Goal: Task Accomplishment & Management: Manage account settings

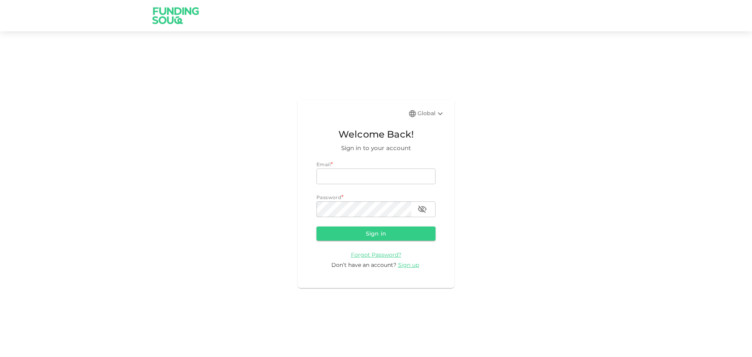
click at [382, 164] on div "Email *" at bounding box center [375, 165] width 119 height 8
click at [381, 175] on input "email" at bounding box center [375, 176] width 119 height 16
type input "[EMAIL_ADDRESS][DOMAIN_NAME]"
click at [316, 226] on button "Sign in" at bounding box center [375, 233] width 119 height 14
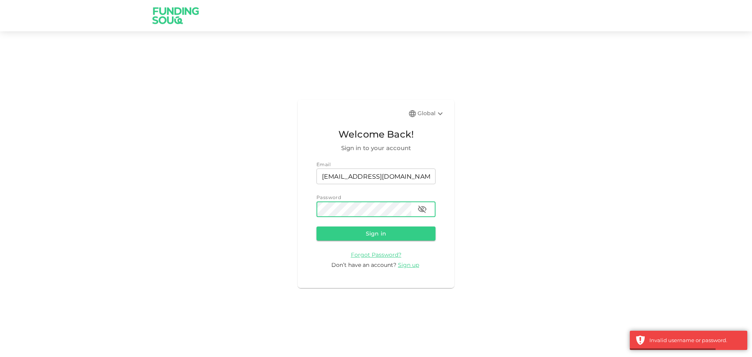
click at [426, 213] on icon "button" at bounding box center [421, 208] width 9 height 9
click at [349, 233] on button "Sign in" at bounding box center [375, 233] width 119 height 14
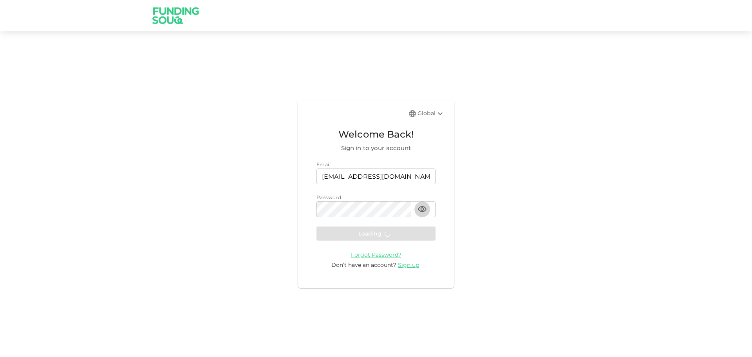
click at [423, 211] on icon "button" at bounding box center [422, 209] width 9 height 6
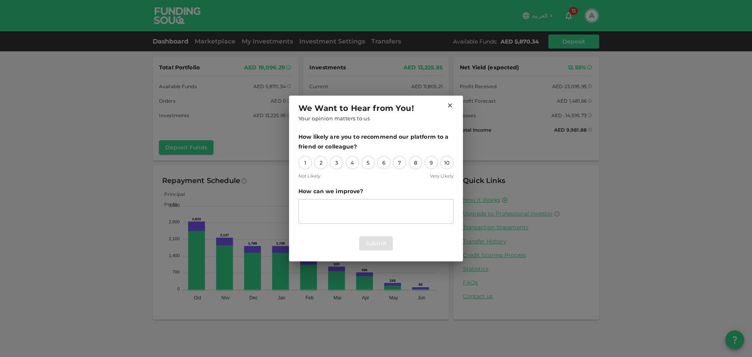
click at [448, 105] on icon at bounding box center [449, 105] width 7 height 7
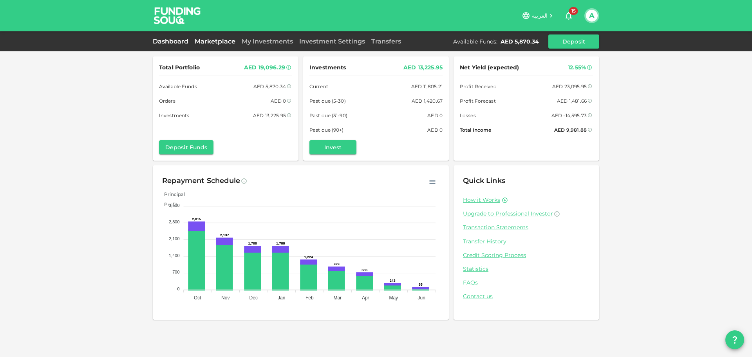
click at [228, 40] on link "Marketplace" at bounding box center [215, 41] width 47 height 7
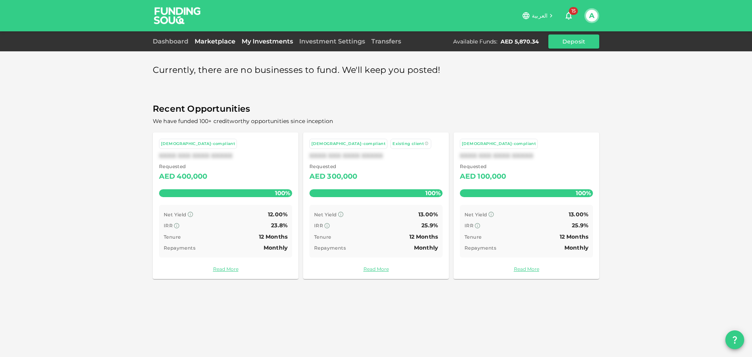
click at [244, 38] on link "My Investments" at bounding box center [268, 41] width 58 height 7
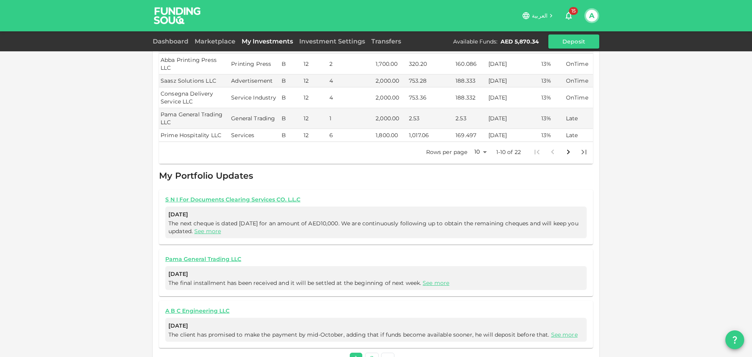
scroll to position [239, 0]
click at [480, 136] on body "العربية 15 A Dashboard Marketplace My Investments Investment Settings Transfers…" at bounding box center [376, 178] width 752 height 357
click at [475, 177] on li "50" at bounding box center [477, 175] width 23 height 14
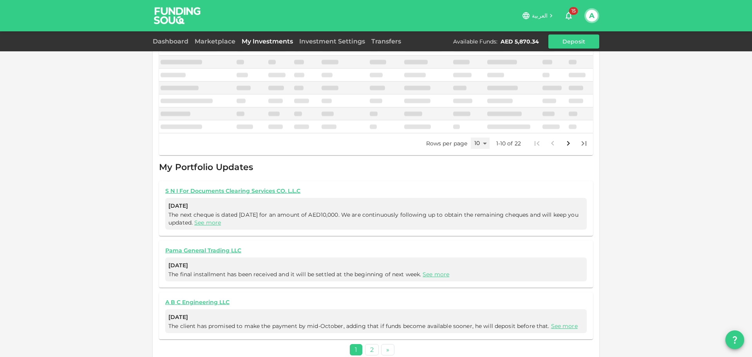
type input "50"
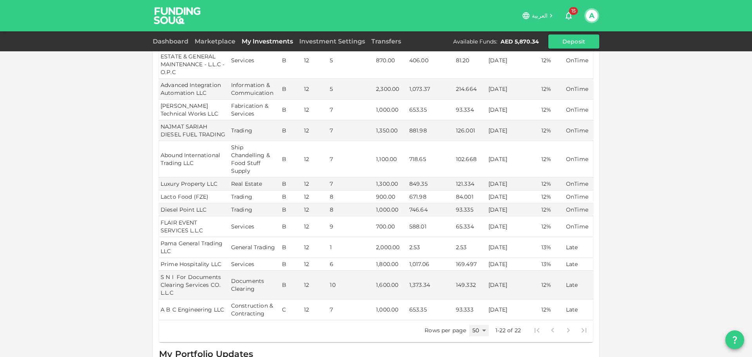
scroll to position [364, 0]
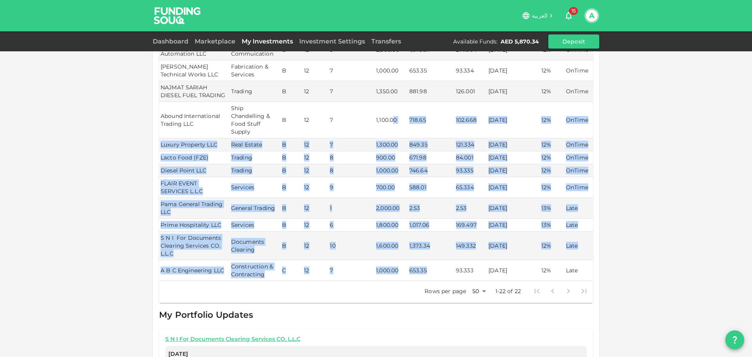
drag, startPoint x: 423, startPoint y: 253, endPoint x: 390, endPoint y: 103, distance: 154.0
click at [390, 97] on tbody "TELE APPS FZC Services B 12 1 2,000.00 188.27 188.27 [DATE] 13% OnTime BROWN ST…" at bounding box center [376, 44] width 434 height 473
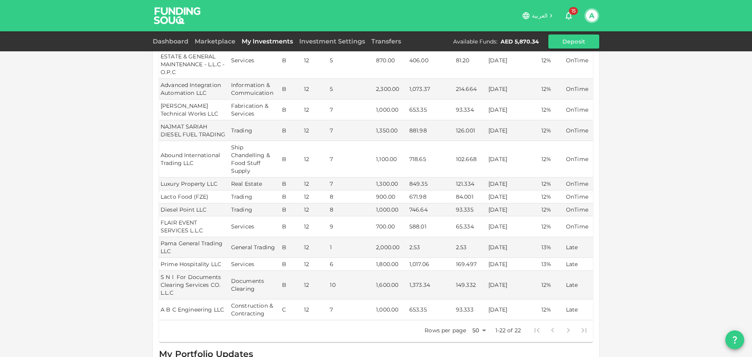
click at [700, 199] on div "My Investments You have currently invested in 22 businesses with a total exposu…" at bounding box center [376, 114] width 752 height 878
